Goal: Task Accomplishment & Management: Manage account settings

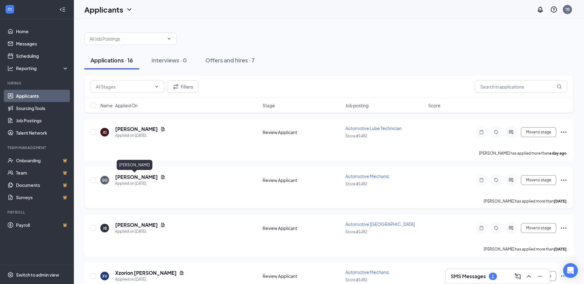
click at [135, 178] on h5 "[PERSON_NAME]" at bounding box center [136, 177] width 43 height 7
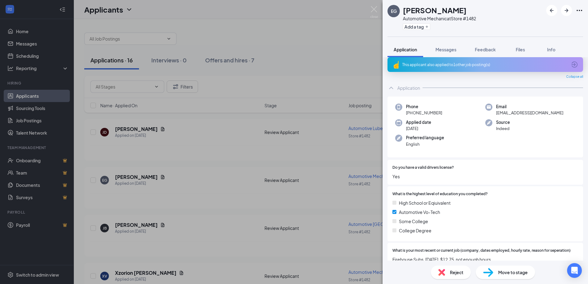
scroll to position [5, 0]
click at [297, 47] on div "EG [PERSON_NAME] Automotive Mechanic at Store #1482 Add a tag Application Messa…" at bounding box center [294, 142] width 588 height 284
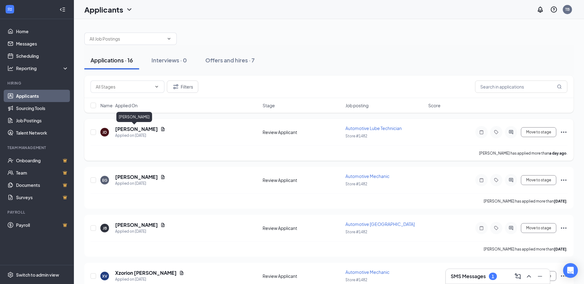
click at [133, 130] on h5 "[PERSON_NAME]" at bounding box center [136, 129] width 43 height 7
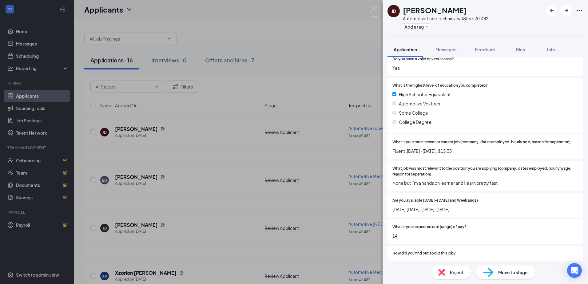
scroll to position [49, 0]
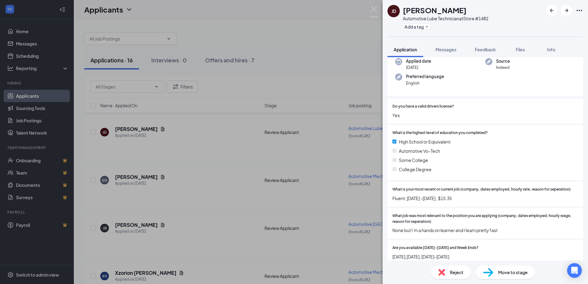
click at [308, 41] on div "[PERSON_NAME] [PERSON_NAME] Automotive Lube Technician at Store #1482 Add a tag…" at bounding box center [294, 142] width 588 height 284
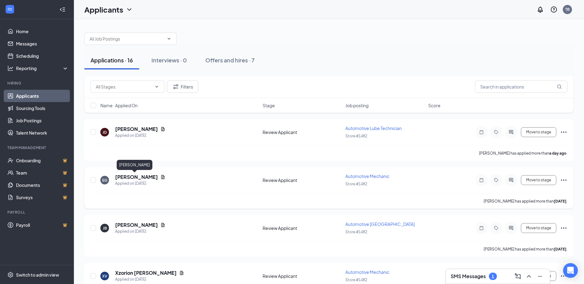
click at [126, 178] on h5 "[PERSON_NAME]" at bounding box center [136, 177] width 43 height 7
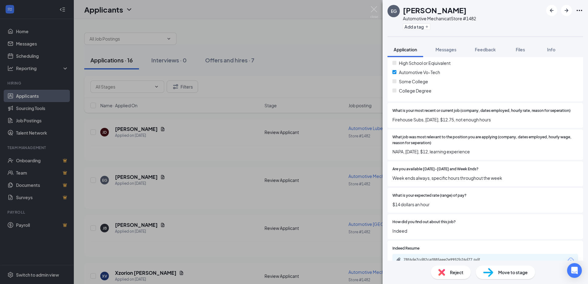
scroll to position [158, 0]
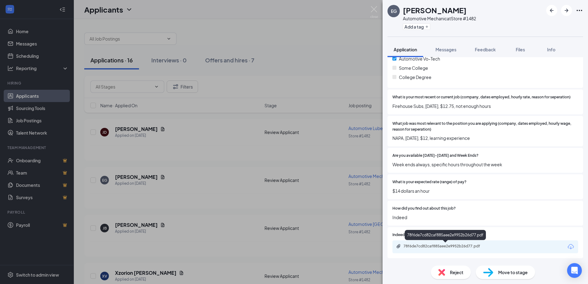
click at [443, 246] on div "78f6de7cd82caf885aee2e9952b26d77.pdf" at bounding box center [447, 246] width 86 height 5
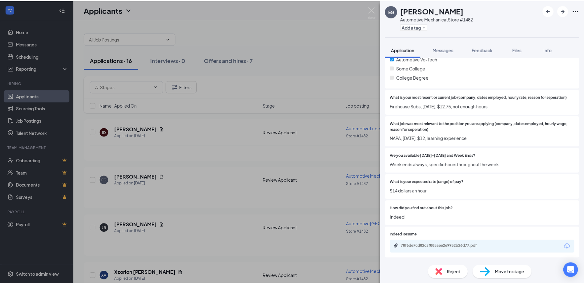
scroll to position [156, 0]
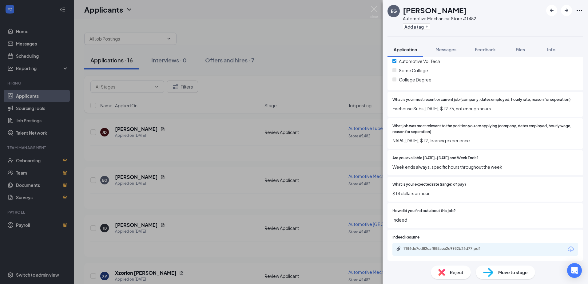
click at [287, 17] on div "EG [PERSON_NAME] Automotive Mechanic at Store #1482 Add a tag Application Messa…" at bounding box center [294, 142] width 588 height 284
